Goal: Task Accomplishment & Management: Complete application form

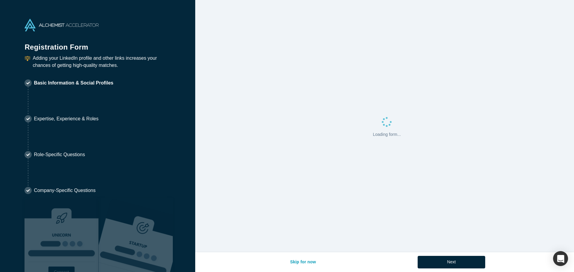
select select "US"
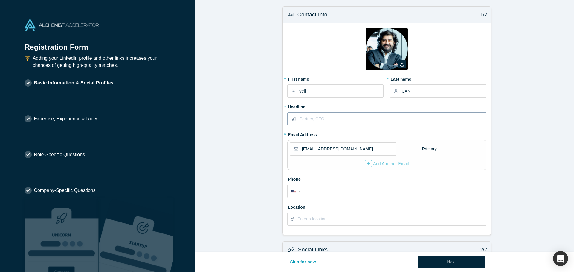
drag, startPoint x: 496, startPoint y: 123, endPoint x: 471, endPoint y: 123, distance: 24.5
click at [494, 124] on form "Contact Info 1/2 Zoom Save Remove Upload New * First name Veli * Last name CAN …" at bounding box center [386, 185] width 383 height 359
click at [406, 120] on input "text" at bounding box center [393, 119] width 186 height 13
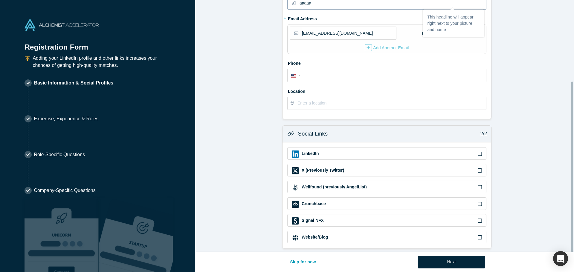
type input "aaaaa"
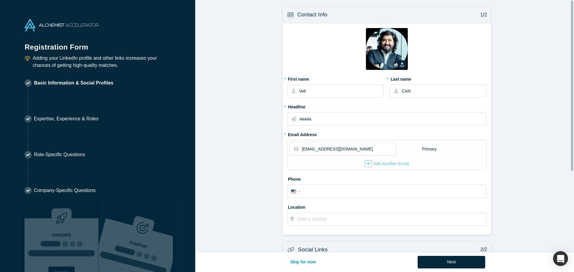
click at [262, 126] on form "Contact Info 1/2 Zoom Save Remove Upload New * First name Veli * Last name CAN …" at bounding box center [386, 185] width 383 height 359
click at [236, 124] on form "Contact Info 1/2 Zoom Save Remove Upload New * First name Veli * Last name CAN …" at bounding box center [386, 185] width 383 height 359
click at [204, 88] on form "Contact Info 1/2 Zoom Save Remove Upload New * First name Veli * Last name CAN …" at bounding box center [386, 185] width 383 height 359
